Goal: Find specific page/section: Find specific page/section

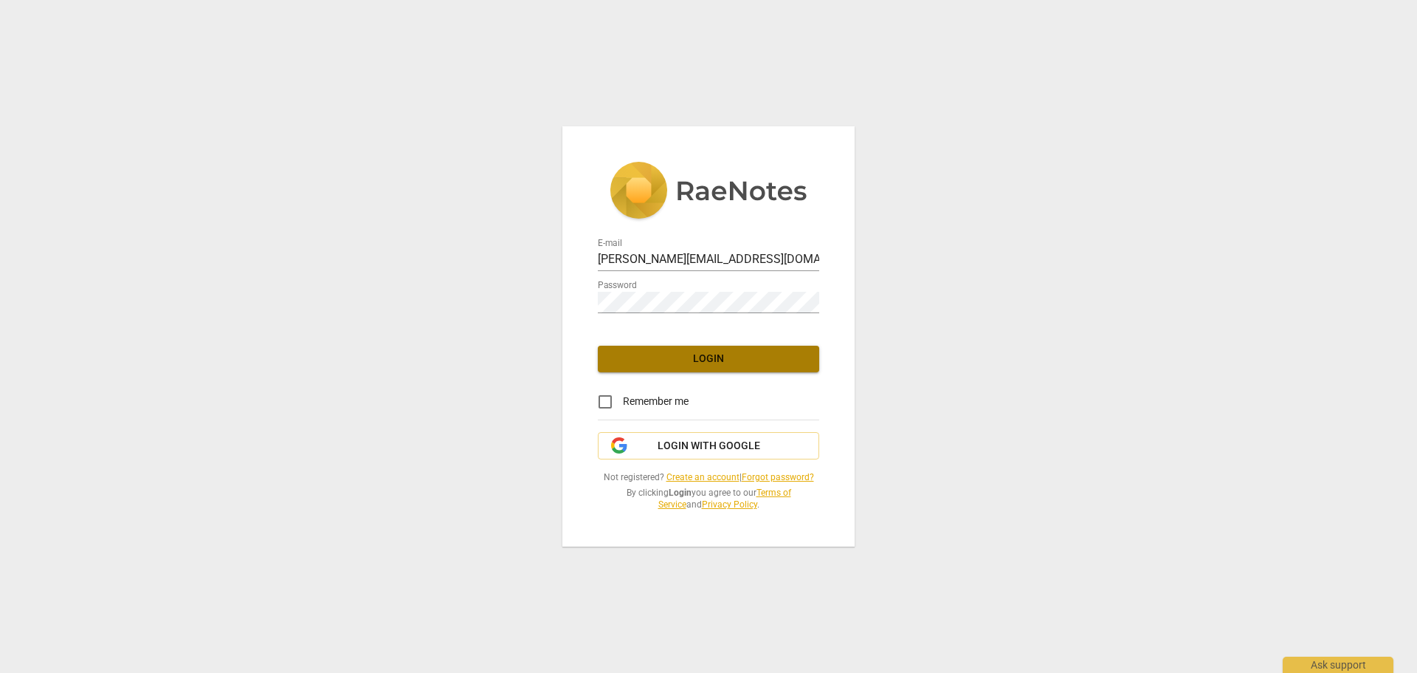
click at [690, 356] on span "Login" at bounding box center [709, 358] width 198 height 15
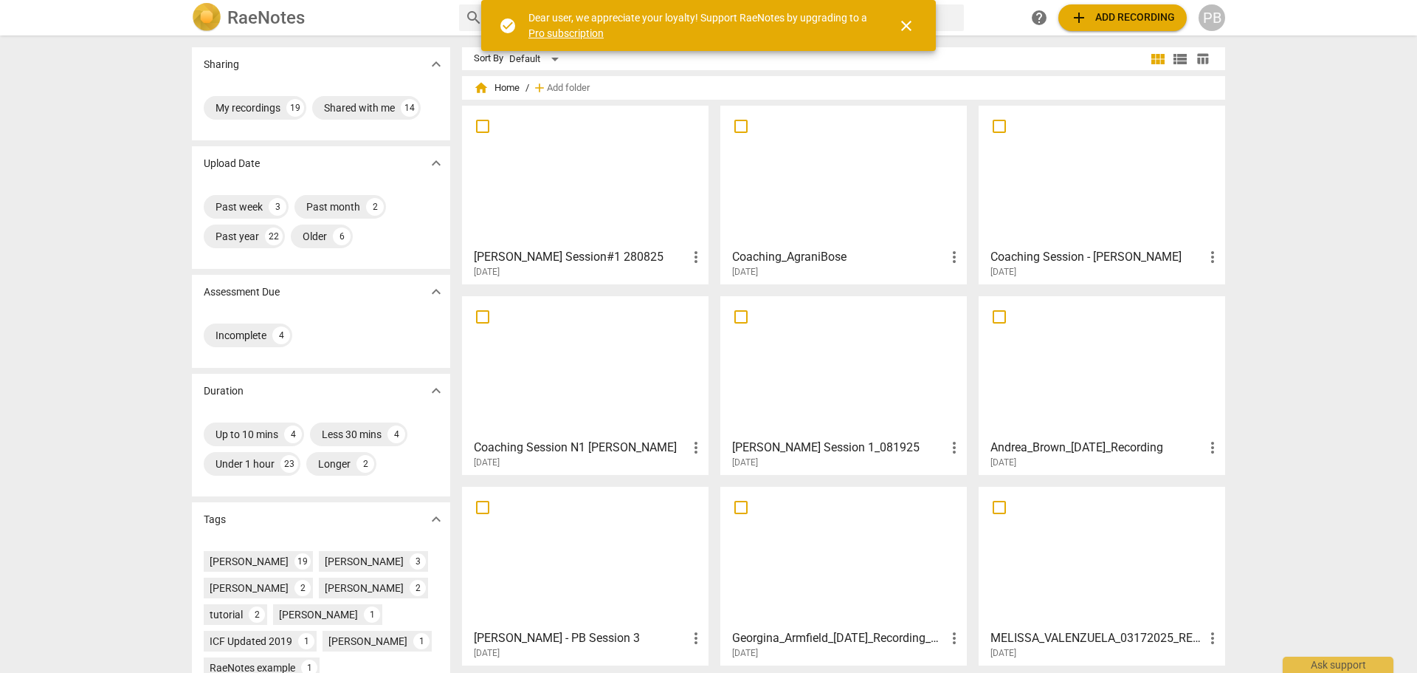
click at [568, 211] on div at bounding box center [585, 176] width 236 height 131
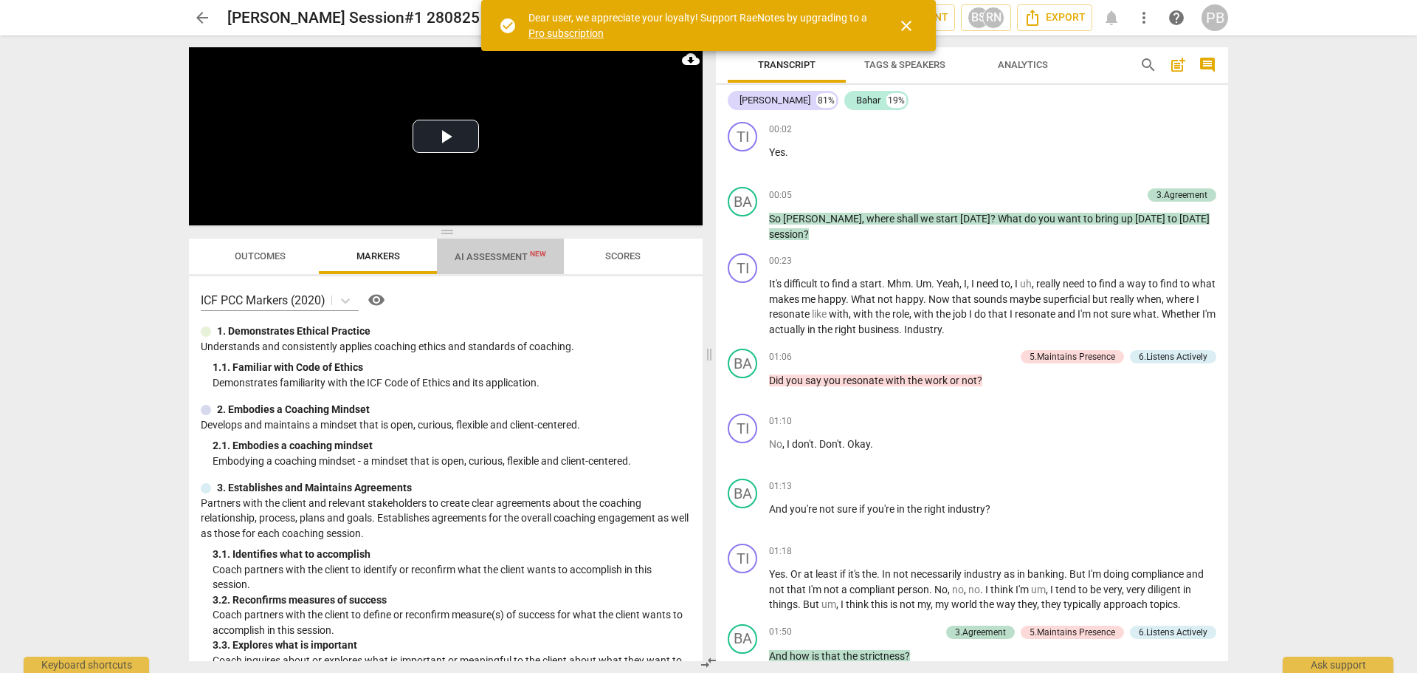
click at [497, 258] on span "AI Assessment New" at bounding box center [501, 256] width 92 height 11
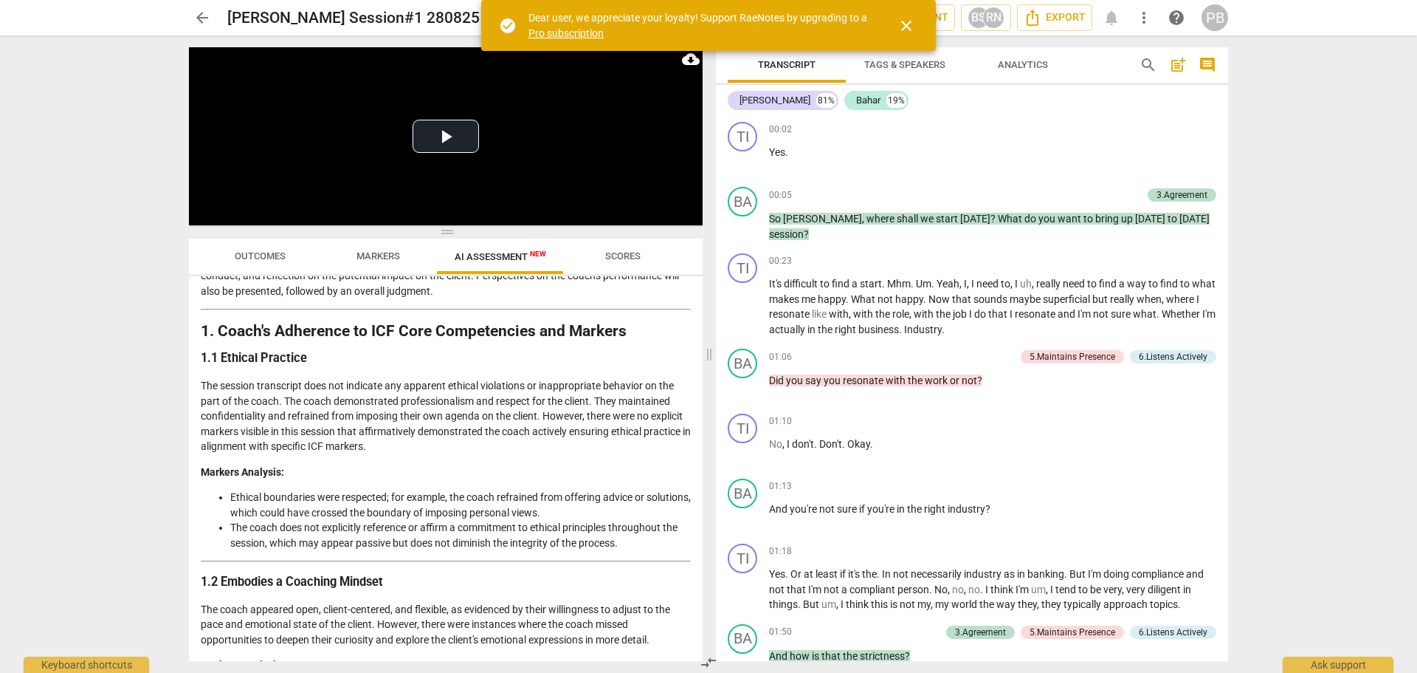
scroll to position [148, 0]
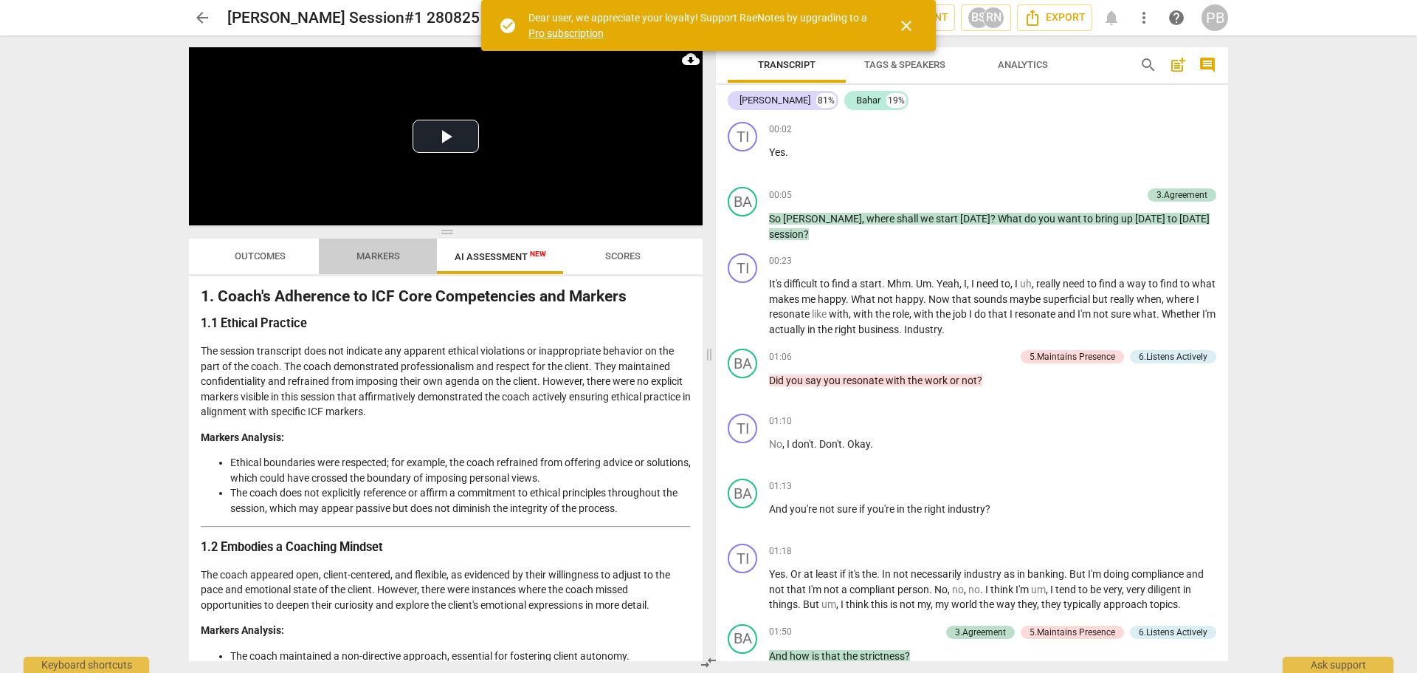
click at [380, 252] on span "Markers" at bounding box center [378, 257] width 79 height 20
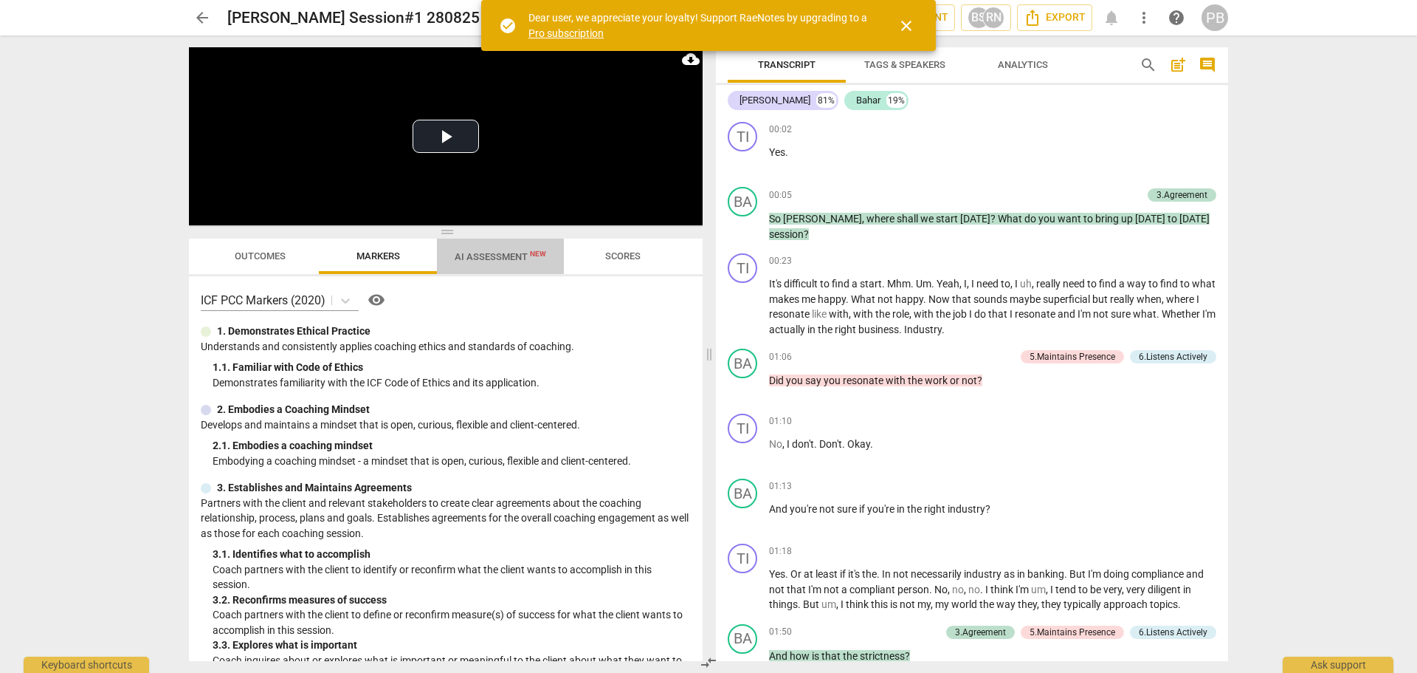
click at [482, 258] on span "AI Assessment New" at bounding box center [501, 256] width 92 height 11
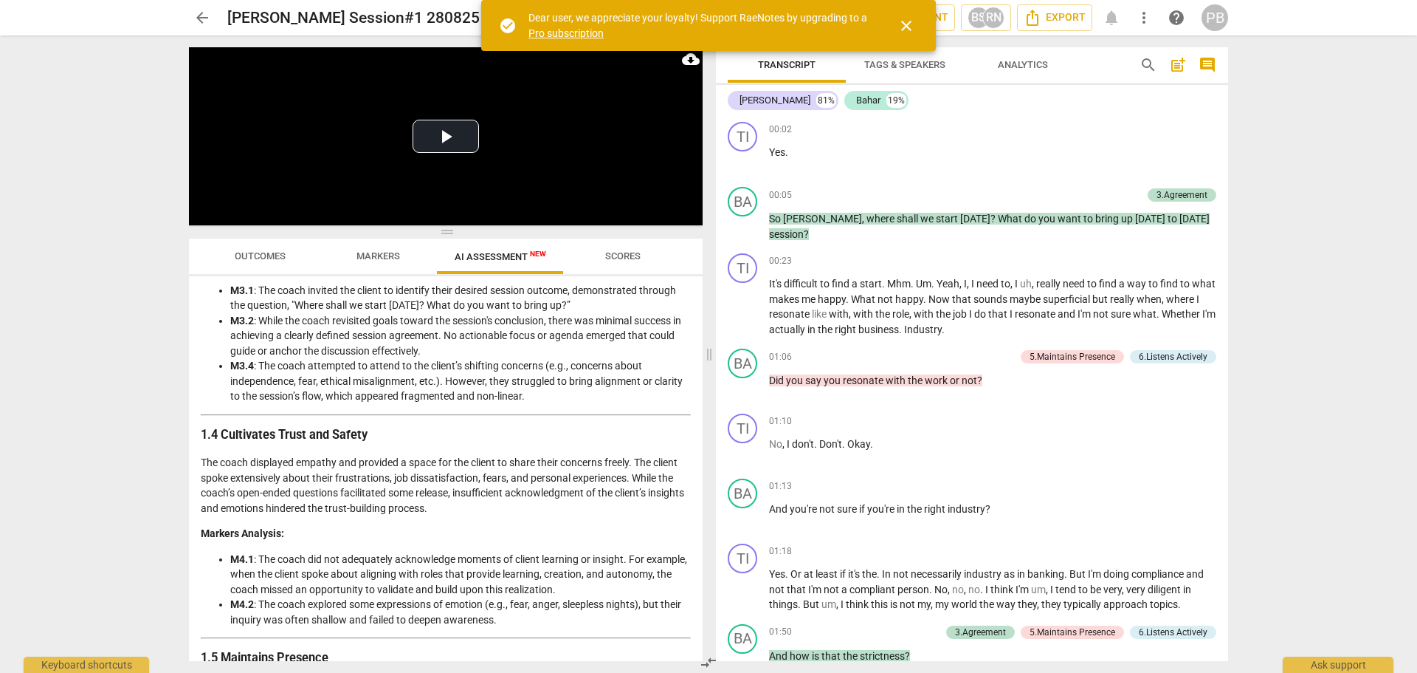
scroll to position [738, 0]
